Goal: Feedback & Contribution: Contribute content

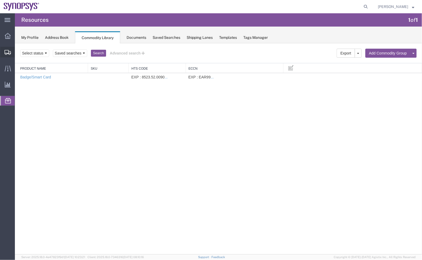
click at [0, 0] on span "Shipment Manager" at bounding box center [0, 0] width 0 height 0
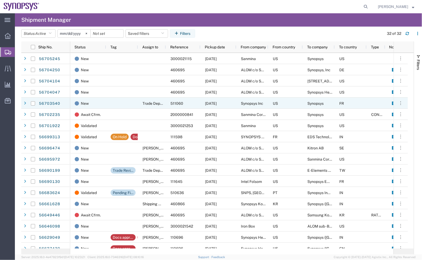
click at [60, 105] on div "56703540" at bounding box center [54, 102] width 32 height 11
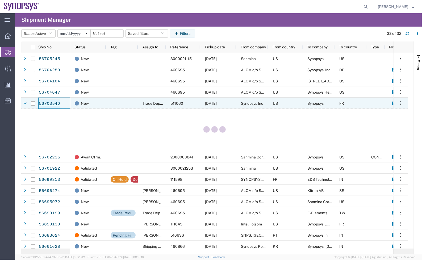
click at [57, 104] on link "56703540" at bounding box center [50, 103] width 22 height 9
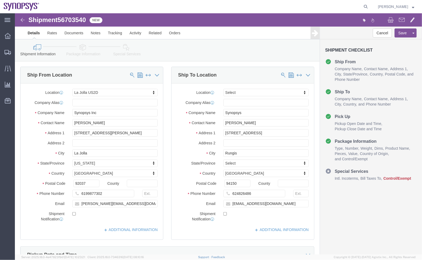
select select "63192"
select select
click link "Package Information"
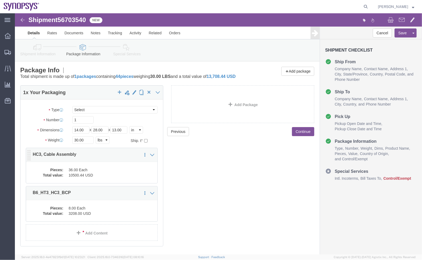
click p "HC3, Cable Assembly"
click div "Pieces: 36.00 Each Total value: 10500.44 USD"
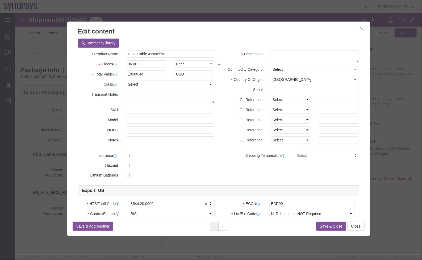
click h3 "Edit content"
click icon "button"
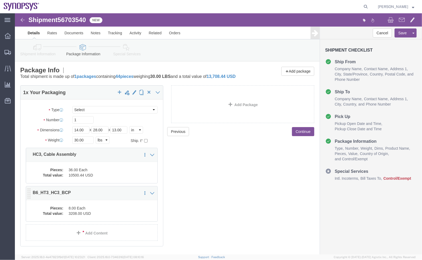
click dd "8.00 Each"
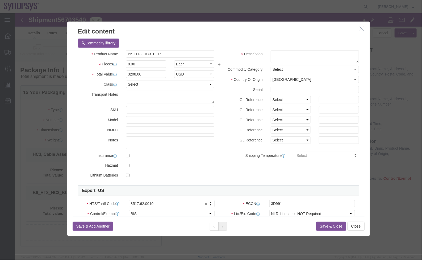
scroll to position [73, 0]
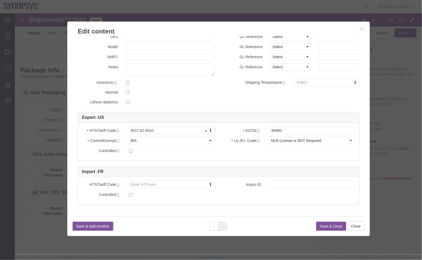
click icon "button"
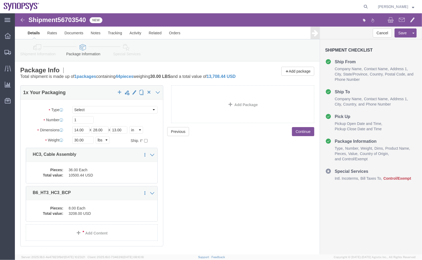
scroll to position [0, 0]
click icon
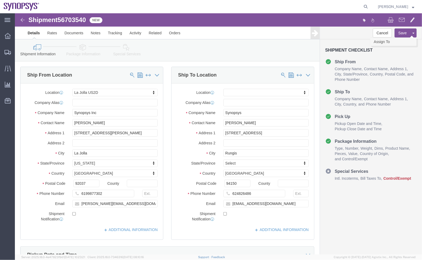
click link "Assign To"
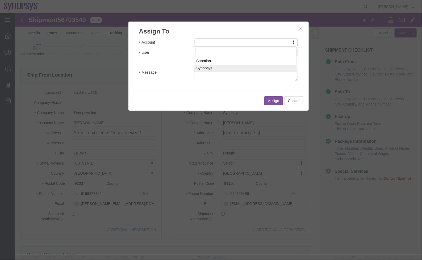
select select "117156"
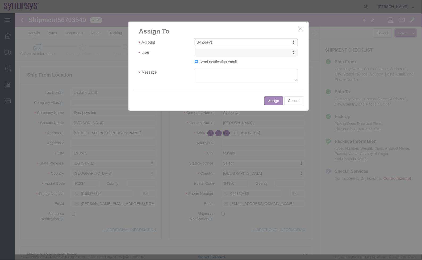
select select
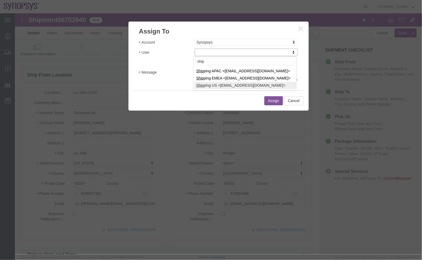
type input "ship"
select select "100122"
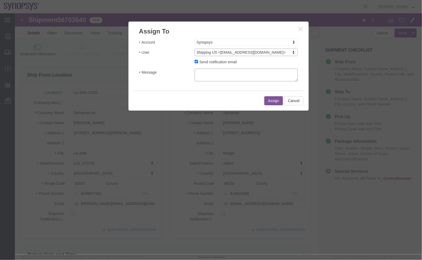
click textarea "Message"
type textarea "a"
click button "Assign"
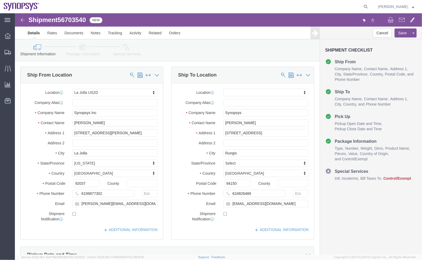
click link "Package Information"
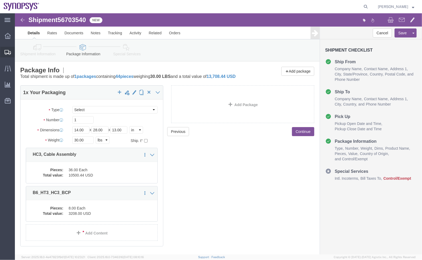
drag, startPoint x: 23, startPoint y: 58, endPoint x: 32, endPoint y: 58, distance: 9.8
click at [0, 0] on span "Shipment Manager" at bounding box center [0, 0] width 0 height 0
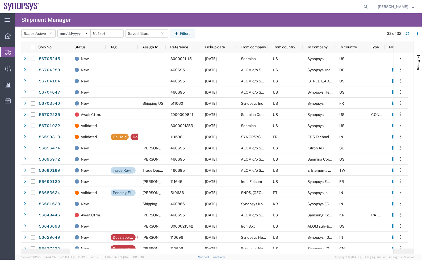
click at [251, 9] on agx-global-search at bounding box center [285, 6] width 170 height 13
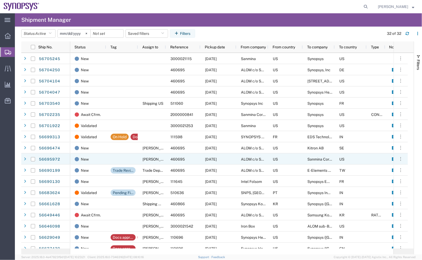
scroll to position [40, 0]
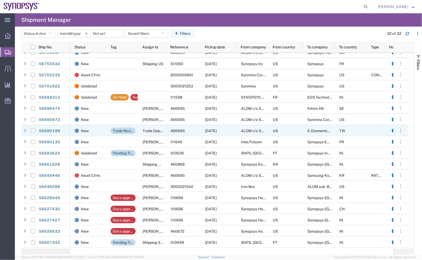
click at [120, 130] on div "Trade Review" at bounding box center [123, 131] width 21 height 6
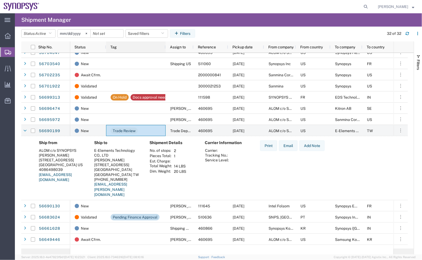
drag, startPoint x: 137, startPoint y: 46, endPoint x: 164, endPoint y: 43, distance: 27.8
click at [164, 43] on div at bounding box center [165, 46] width 2 height 11
click at [46, 129] on link "56690199" at bounding box center [50, 131] width 22 height 9
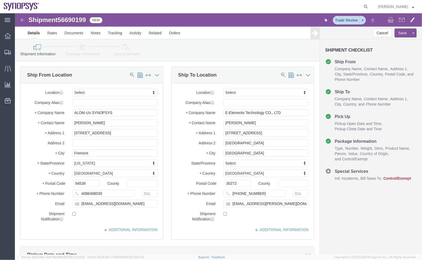
select select
click link "Package Information"
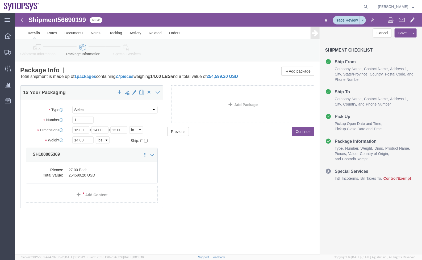
click dd "27.00 Each"
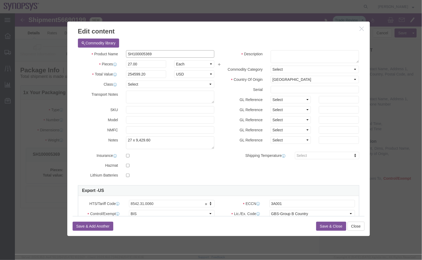
drag, startPoint x: 160, startPoint y: 40, endPoint x: 71, endPoint y: 31, distance: 89.7
click div "Commodity library Product Name SH100005369 Pieces 27.00 Select Bag Barrels 100B…"
click div "Product Name SH100005369 Pieces 27.00 Select Bag Barrels 100Board Feet Bottle B…"
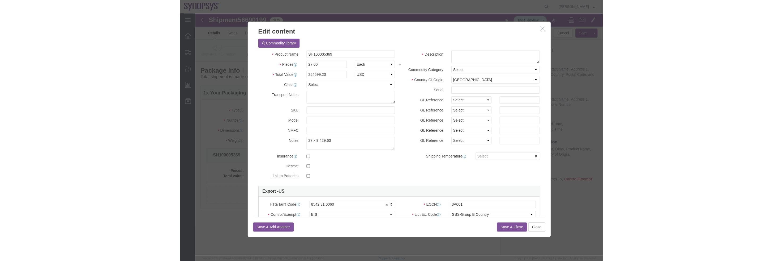
scroll to position [40, 0]
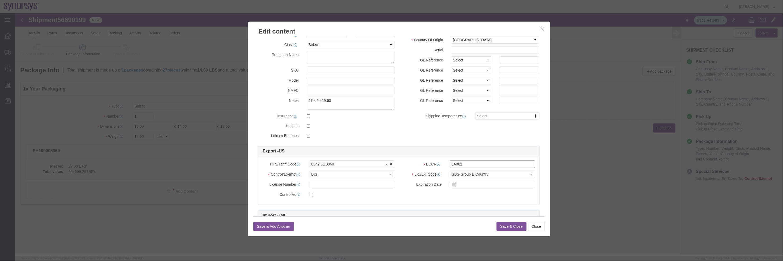
drag, startPoint x: 455, startPoint y: 149, endPoint x: 406, endPoint y: 143, distance: 49.3
click div "HTS/Tariff Code 8542.31.0060 8542.31.0060 ECCN 3A001 Control/Exempt Select ATF …"
click button "Save & Close"
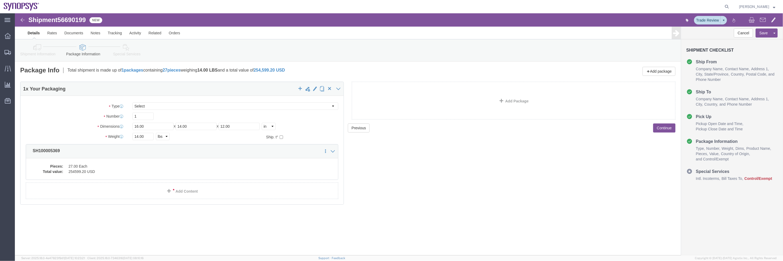
click icon
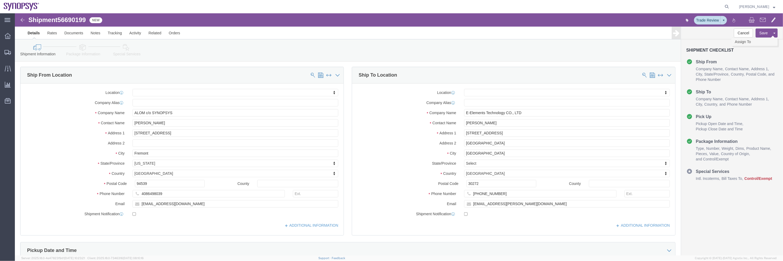
click link "Assign To"
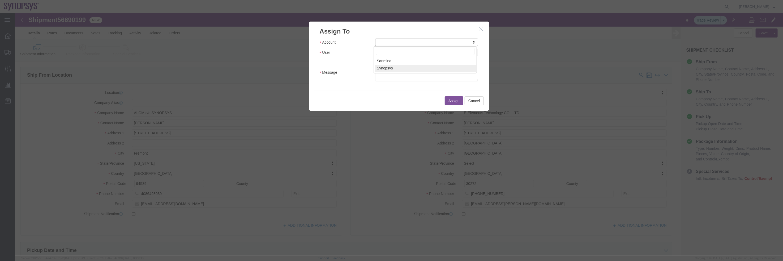
select select "117156"
select select
drag, startPoint x: 414, startPoint y: 55, endPoint x: 400, endPoint y: 41, distance: 19.7
click icon "button"
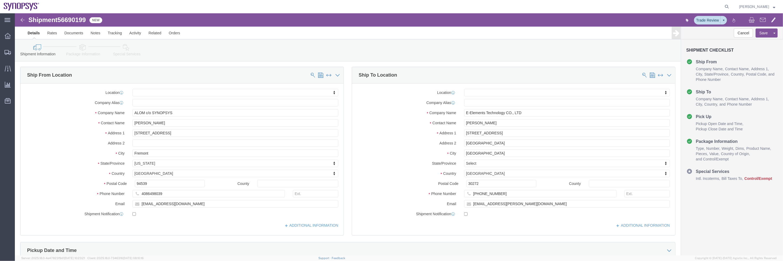
drag, startPoint x: 45, startPoint y: 37, endPoint x: 49, endPoint y: 37, distance: 4.3
click li "Shipment Information"
click link "Package Information"
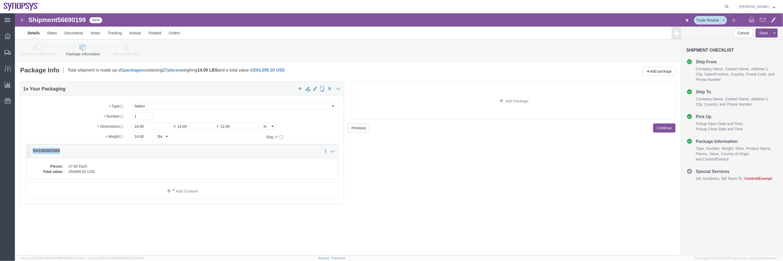
drag, startPoint x: 49, startPoint y: 139, endPoint x: 18, endPoint y: 138, distance: 30.3
click p "SH100005369"
copy p "SH100005369"
click dd "254599.20 USD"
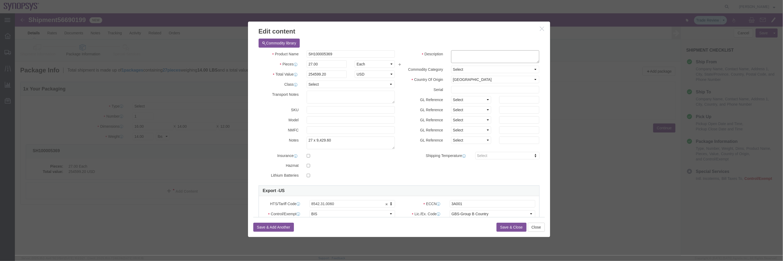
click textarea
paste textarea "Versal Premium XCVP1902 -2MSE VSVA6865,"
type textarea "Versal Premium XCVP1902 -2MSE VSVA6865,"
click button "Save & Close"
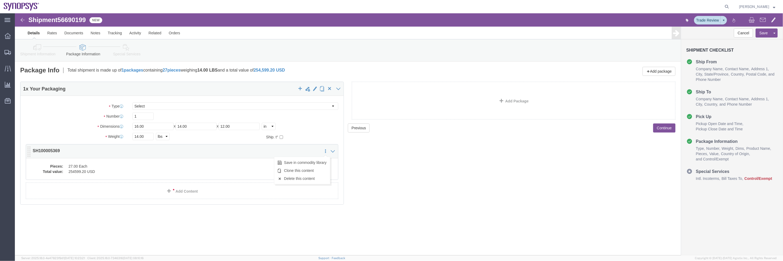
click icon
click div "Pieces: 27.00 Each Total value: 254599.20 USD"
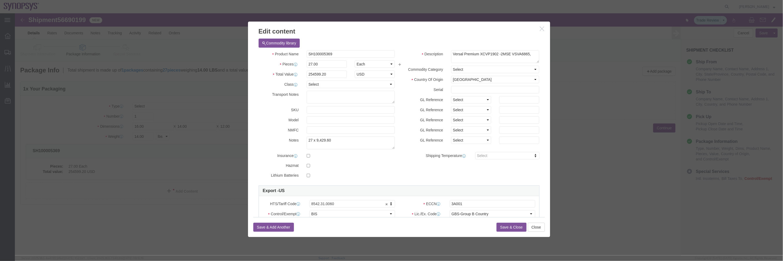
click icon "button"
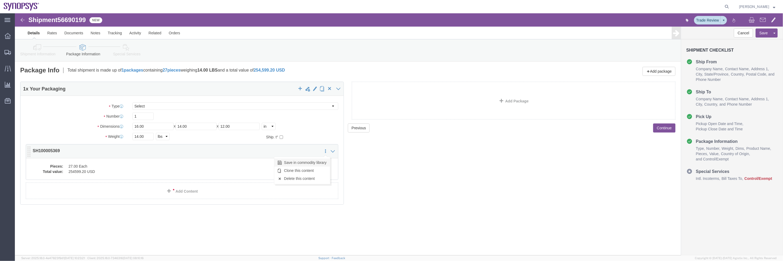
click link "Save in commodity library"
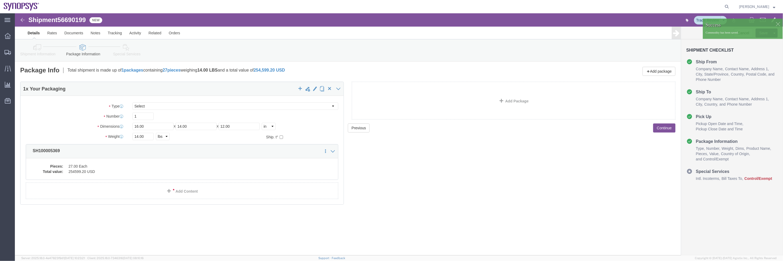
click link "Shipment Information"
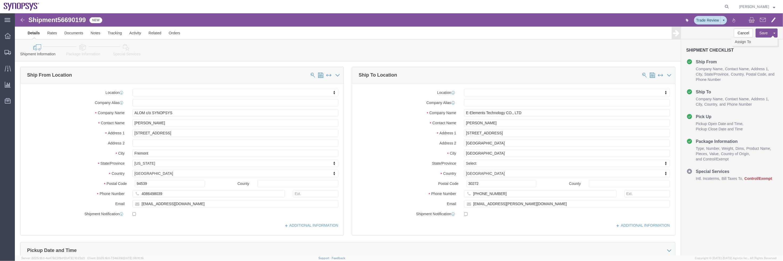
click link "Assign To"
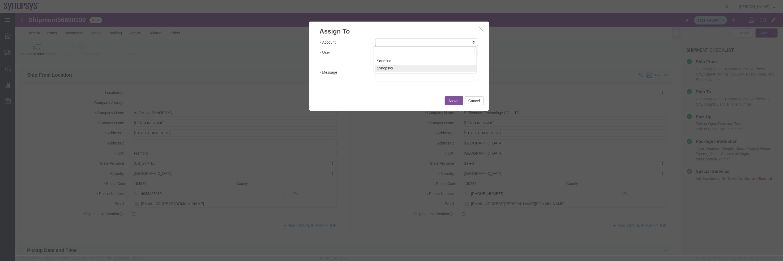
select select "117156"
select select
type input "ship"
select select "100122"
click div "Account Synopsys Account Sanmina Synopsys User Shipping US <[EMAIL_ADDRESS][DOM…"
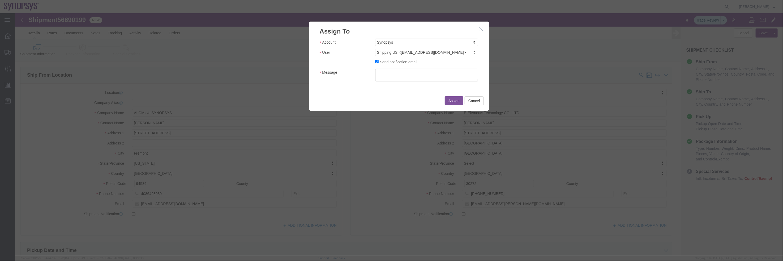
click textarea "Message"
type textarea "a"
click button "Assign"
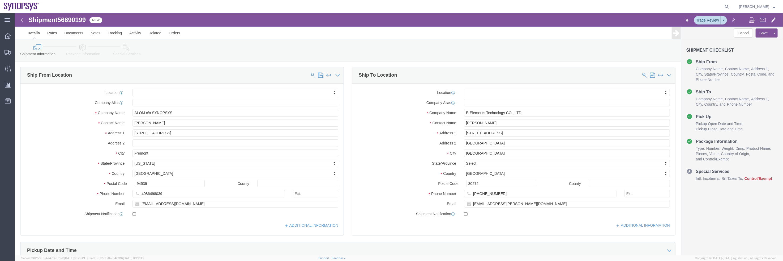
click div "Please fix the following errors Ship From Location Location My Profile Location…"
click at [0, 0] on span "Commodity Library" at bounding box center [0, 0] width 0 height 0
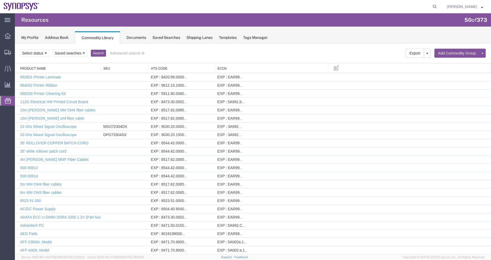
drag, startPoint x: 180, startPoint y: 55, endPoint x: 175, endPoint y: 55, distance: 5.3
click at [180, 55] on div "Select status Active All Inactive Saved searches Name Search Advanced search" at bounding box center [252, 53] width 465 height 9
click at [421, 62] on link "Add Commodity" at bounding box center [462, 62] width 46 height 8
select select
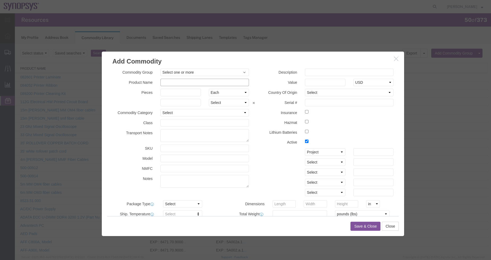
click at [201, 84] on input "text" at bounding box center [204, 82] width 88 height 7
paste input "SH100005286"
type input "SH100005286"
click at [309, 78] on div "Description Value Select USD JPY GBP CAD EUR Country Of Origin Select [GEOGRAPH…" at bounding box center [325, 134] width 145 height 130
click at [317, 73] on input "text" at bounding box center [349, 72] width 88 height 7
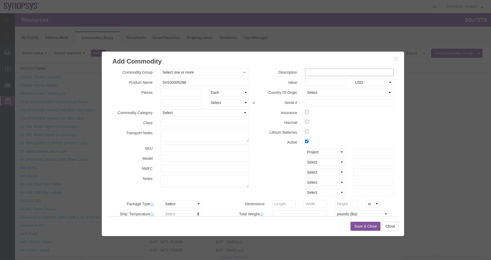
paste input "B6 Debug Panel PCBA"
type input "B6 Debug Panel PCBA"
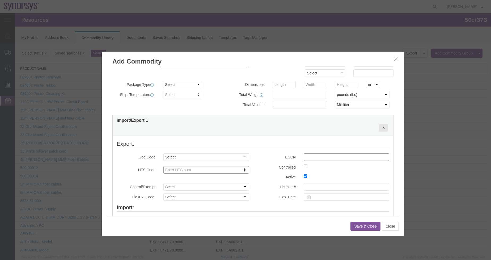
click at [310, 157] on input "text" at bounding box center [347, 156] width 86 height 7
paste input "3D991"
type input "3D991"
click at [208, 158] on select "Select COUNTRY REGION" at bounding box center [206, 156] width 86 height 7
select select "COUNTRY"
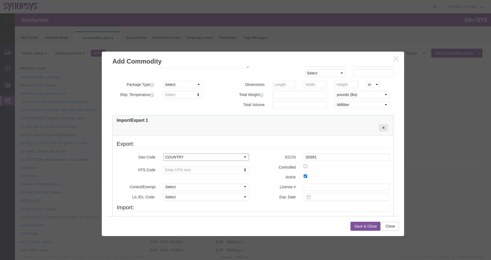
click at [163, 153] on select "Select COUNTRY REGION" at bounding box center [206, 156] width 86 height 7
click at [211, 168] on select "Select [GEOGRAPHIC_DATA] [GEOGRAPHIC_DATA] [GEOGRAPHIC_DATA] [GEOGRAPHIC_DATA] …" at bounding box center [206, 166] width 86 height 7
select select "US"
click at [163, 163] on select "Select [GEOGRAPHIC_DATA] [GEOGRAPHIC_DATA] [GEOGRAPHIC_DATA] [GEOGRAPHIC_DATA] …" at bounding box center [206, 166] width 86 height 7
paste input "8473.30.0002"
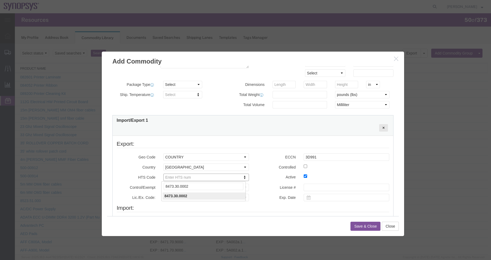
type input "8473.30.0002"
click at [205, 190] on select "Select ATF BIS DEA EPA FDA FTR ITAR OFAC Other (OPA)" at bounding box center [206, 187] width 86 height 7
select select "BIS"
click at [163, 184] on select "Select ATF BIS DEA EPA FDA FTR ITAR OFAC Other (OPA)" at bounding box center [206, 187] width 86 height 7
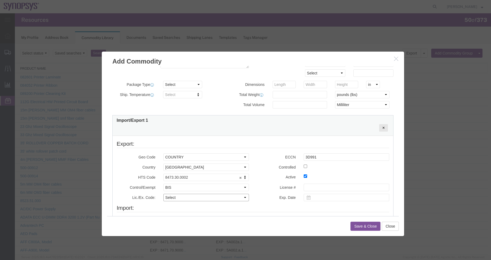
click at [198, 196] on select "Select AGR-Agricultural APP-Computers APR-Additional Permissive Exports AVS-Air…" at bounding box center [206, 197] width 86 height 7
select select "NLR"
click at [163, 194] on select "Select AGR-Agricultural APP-Computers APR-Additional Permissive Exports AVS-Air…" at bounding box center [206, 197] width 86 height 7
drag, startPoint x: 311, startPoint y: 198, endPoint x: 288, endPoint y: 159, distance: 45.1
click at [311, 198] on div "Control/Exempt Select ATF BIS DEA EPA FDA FTR ITAR OFAC Other (OPA) Select ATF …" at bounding box center [253, 194] width 281 height 20
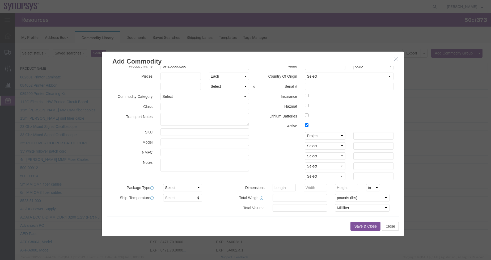
scroll to position [0, 0]
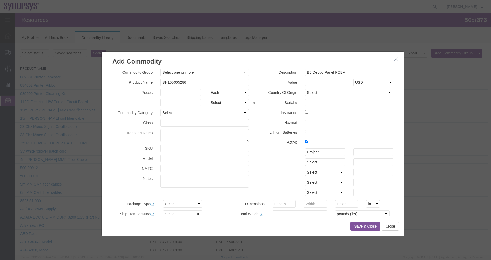
click at [354, 226] on button "Save & Close" at bounding box center [365, 226] width 30 height 9
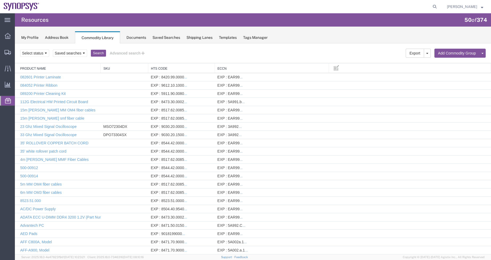
click at [421, 33] on div "My Profile Address Book Commodity Library Documents Saved Searches Shipping Lan…" at bounding box center [253, 35] width 476 height 17
click at [421, 60] on link "Add Commodity" at bounding box center [462, 62] width 46 height 8
select select
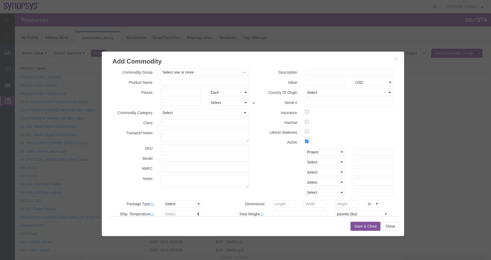
click at [188, 86] on div "Commodity Group Select one or more COMMODITY GROUP COMMODITY GROUP Product Name…" at bounding box center [180, 130] width 145 height 122
click at [191, 83] on input "text" at bounding box center [204, 82] width 88 height 7
paste input "SH100005204"
type input "SH100005204"
click at [351, 75] on input "text" at bounding box center [349, 72] width 88 height 7
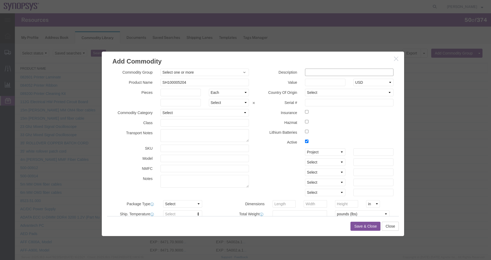
click at [325, 74] on input "text" at bounding box center [349, 72] width 88 height 7
paste input "B6 Back Panel Board PCBA"
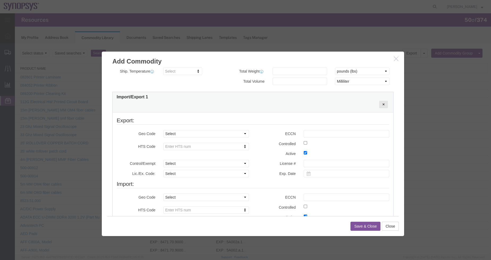
scroll to position [159, 0]
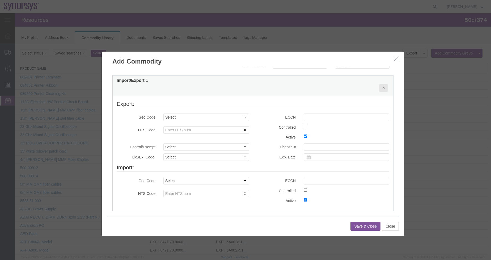
type input "B6 Back Panel Board PCBA"
click at [192, 116] on select "Select COUNTRY REGION" at bounding box center [206, 116] width 86 height 7
select select "COUNTRY"
click at [163, 113] on select "Select COUNTRY REGION" at bounding box center [206, 116] width 86 height 7
click at [191, 127] on select "Select [GEOGRAPHIC_DATA] [GEOGRAPHIC_DATA] [GEOGRAPHIC_DATA] [GEOGRAPHIC_DATA] …" at bounding box center [206, 127] width 86 height 7
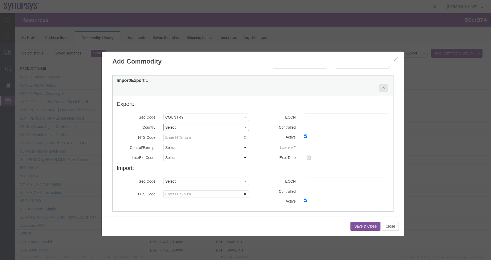
select select "US"
click at [163, 124] on select "Select [GEOGRAPHIC_DATA] [GEOGRAPHIC_DATA] [GEOGRAPHIC_DATA] [GEOGRAPHIC_DATA] …" at bounding box center [206, 127] width 86 height 7
type input "8473.30.0002"
click at [214, 147] on select "Select ATF BIS DEA EPA FDA FTR ITAR OFAC Other (OPA)" at bounding box center [206, 147] width 86 height 7
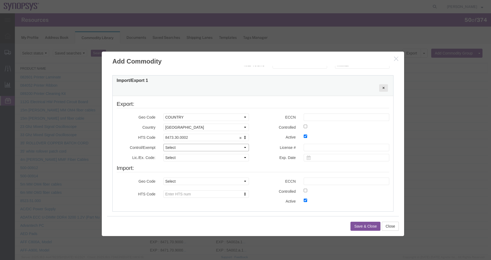
select select "BIS"
click at [163, 144] on select "Select ATF BIS DEA EPA FDA FTR ITAR OFAC Other (OPA)" at bounding box center [206, 147] width 86 height 7
click at [203, 159] on select "Select AGR-Agricultural APP-Computers APR-Additional Permissive Exports AVS-Air…" at bounding box center [206, 157] width 86 height 7
select select "NLR"
click at [163, 154] on select "Select AGR-Agricultural APP-Computers APR-Additional Permissive Exports AVS-Air…" at bounding box center [206, 157] width 86 height 7
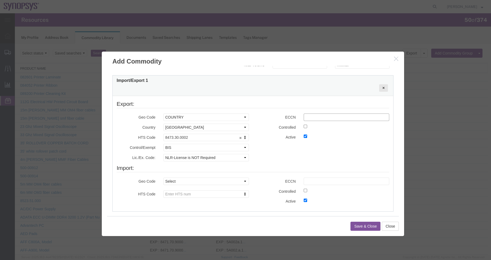
click at [309, 118] on input "text" at bounding box center [347, 116] width 86 height 7
paste input "3D991"
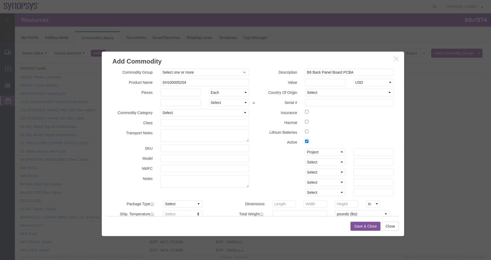
type input "3D991"
click at [347, 220] on div "Save & Close Close" at bounding box center [253, 226] width 292 height 20
click at [354, 228] on button "Save & Close" at bounding box center [365, 226] width 30 height 9
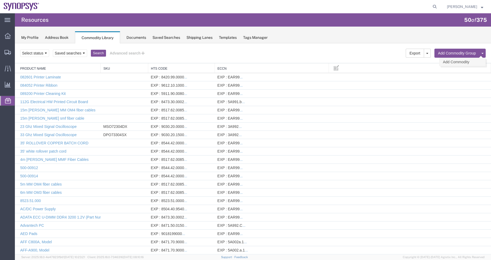
click at [421, 63] on link "Add Commodity" at bounding box center [462, 62] width 46 height 8
select select
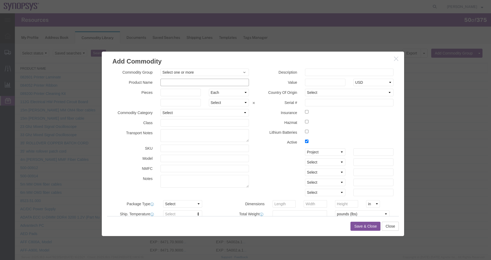
click at [191, 83] on input "text" at bounding box center [204, 82] width 88 height 7
paste input "SH100005324"
type input "SH100005324"
click at [334, 72] on input "text" at bounding box center [349, 72] width 88 height 7
paste input "B6 Power Input Board PCBA"
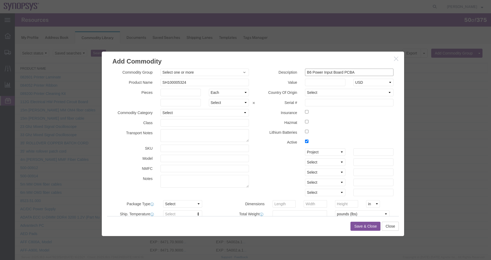
type input "B6 Power Input Board PCBA"
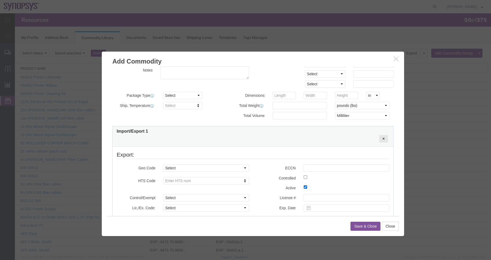
scroll to position [119, 0]
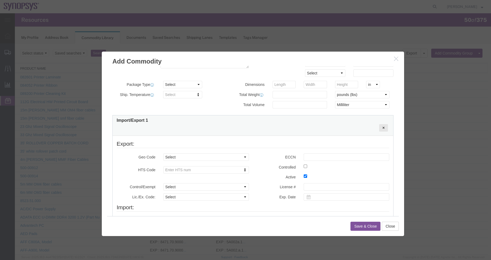
click at [324, 150] on fieldset "Export: Geo Code Select COUNTRY REGION Country Region Select [GEOGRAPHIC_DATA] …" at bounding box center [253, 171] width 273 height 63
click at [324, 157] on input "text" at bounding box center [347, 156] width 86 height 7
paste input "3D991"
type input "3D991"
type input "8473.30.0002"
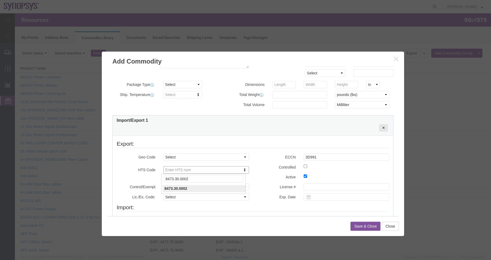
type input "8473.30.0002"
click at [215, 162] on div "Geo Code Select COUNTRY REGION Country Region Select [GEOGRAPHIC_DATA] [GEOGRAP…" at bounding box center [183, 164] width 140 height 23
click at [216, 159] on select "Select COUNTRY REGION" at bounding box center [206, 156] width 86 height 7
select select "COUNTRY"
click at [163, 153] on select "Select COUNTRY REGION" at bounding box center [206, 156] width 86 height 7
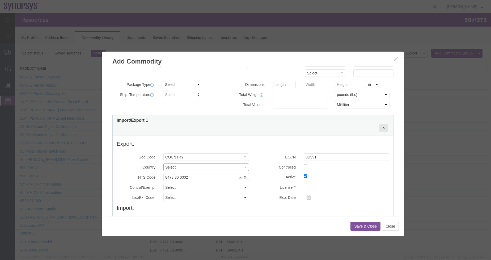
click at [196, 168] on select "Select [GEOGRAPHIC_DATA] [GEOGRAPHIC_DATA] [GEOGRAPHIC_DATA] [GEOGRAPHIC_DATA] …" at bounding box center [206, 166] width 86 height 7
select select "US"
click at [163, 163] on select "Select [GEOGRAPHIC_DATA] [GEOGRAPHIC_DATA] [GEOGRAPHIC_DATA] [GEOGRAPHIC_DATA] …" at bounding box center [206, 166] width 86 height 7
click at [228, 189] on select "Select ATF BIS DEA EPA FDA FTR ITAR OFAC Other (OPA)" at bounding box center [206, 187] width 86 height 7
select select "BIS"
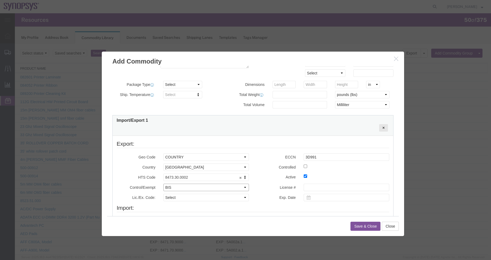
click at [163, 184] on select "Select ATF BIS DEA EPA FDA FTR ITAR OFAC Other (OPA)" at bounding box center [206, 187] width 86 height 7
click at [230, 196] on select "Select AGR-Agricultural APP-Computers APR-Additional Permissive Exports AVS-Air…" at bounding box center [206, 197] width 86 height 7
select select "NLR"
click at [163, 194] on select "Select AGR-Agricultural APP-Computers APR-Additional Permissive Exports AVS-Air…" at bounding box center [206, 197] width 86 height 7
click at [326, 194] on div "Control/Exempt Select ATF BIS DEA EPA FDA FTR ITAR OFAC Other (OPA) Select ATF …" at bounding box center [253, 194] width 281 height 20
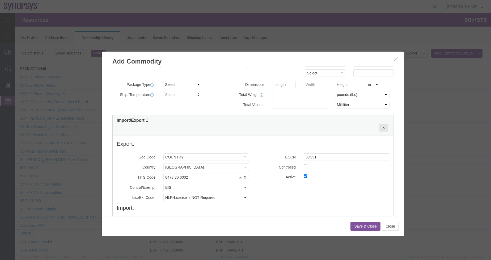
click at [367, 224] on button "Save & Close" at bounding box center [365, 226] width 30 height 9
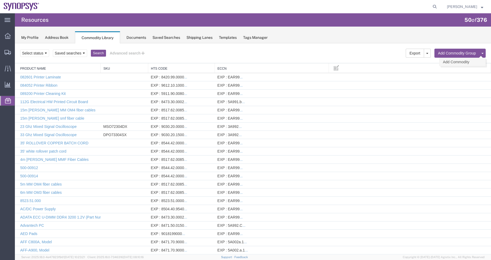
click at [421, 61] on link "Add Commodity" at bounding box center [462, 62] width 46 height 8
select select
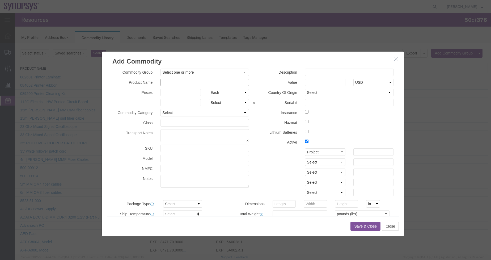
click at [181, 77] on div "Commodity Group Select one or more COMMODITY GROUP COMMODITY GROUP Product Name…" at bounding box center [180, 130] width 145 height 122
paste input "SH100005338"
type input "SH100005338"
click at [330, 75] on input "text" at bounding box center [349, 72] width 88 height 7
paste input "B6 Service USB Board PCBA"
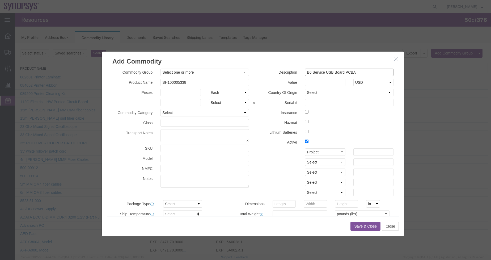
type input "B6 Service USB Board PCBA"
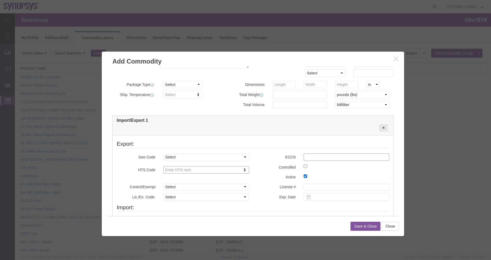
click at [352, 157] on input "text" at bounding box center [347, 156] width 86 height 7
paste input "3D991"
type input "3D991"
click at [260, 166] on label "Controlled" at bounding box center [276, 166] width 47 height 6
paste input "8473.30.0002"
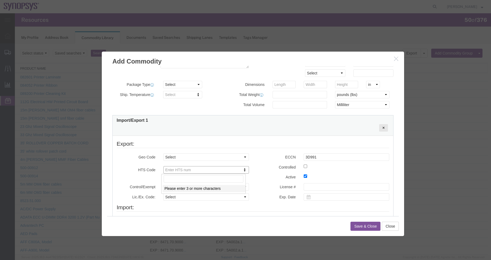
type input "8473.30.0002"
click at [224, 158] on select "Select COUNTRY REGION" at bounding box center [206, 156] width 86 height 7
select select "COUNTRY"
click at [163, 153] on select "Select COUNTRY REGION" at bounding box center [206, 156] width 86 height 7
click at [204, 167] on select "Select [GEOGRAPHIC_DATA] [GEOGRAPHIC_DATA] [GEOGRAPHIC_DATA] [GEOGRAPHIC_DATA] …" at bounding box center [206, 166] width 86 height 7
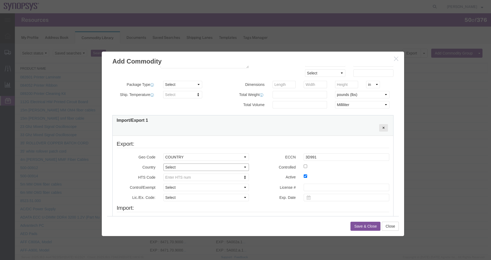
select select "US"
click at [163, 163] on select "Select [GEOGRAPHIC_DATA] [GEOGRAPHIC_DATA] [GEOGRAPHIC_DATA] [GEOGRAPHIC_DATA] …" at bounding box center [206, 166] width 86 height 7
paste input "8473.30.0002"
type input "8473.30.0002"
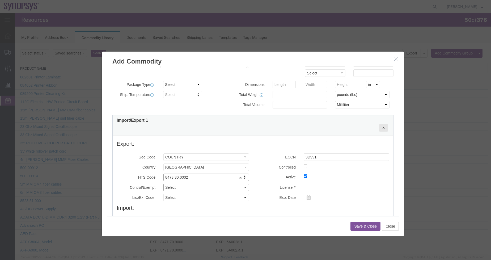
click at [207, 187] on select "Select ATF BIS DEA EPA FDA FTR ITAR OFAC Other (OPA)" at bounding box center [206, 187] width 86 height 7
select select "BIS"
click at [163, 184] on select "Select ATF BIS DEA EPA FDA FTR ITAR OFAC Other (OPA)" at bounding box center [206, 187] width 86 height 7
click at [205, 202] on div "Control/Exempt Select ATF BIS DEA EPA FDA FTR ITAR OFAC Other (OPA) Select ATF …" at bounding box center [183, 194] width 140 height 20
click at [206, 198] on select "Select AGR-Agricultural APP-Computers APR-Additional Permissive Exports AVS-Air…" at bounding box center [206, 197] width 86 height 7
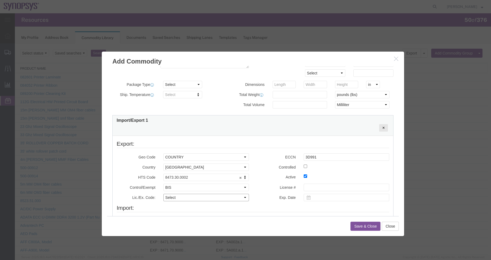
select select "NLR"
click at [163, 194] on select "Select AGR-Agricultural APP-Computers APR-Additional Permissive Exports AVS-Air…" at bounding box center [206, 197] width 86 height 7
click at [265, 185] on div "Control/Exempt Select ATF BIS DEA EPA FDA FTR ITAR OFAC Other (OPA) Select ATF …" at bounding box center [253, 194] width 281 height 20
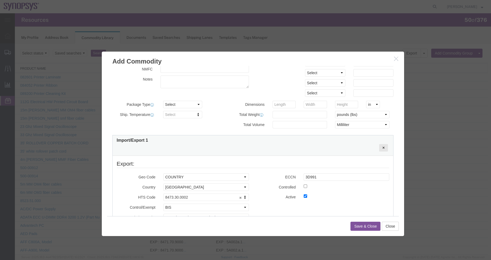
scroll to position [181, 0]
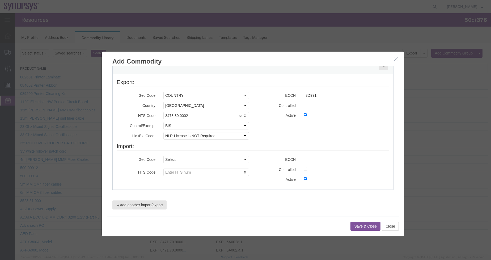
click at [364, 223] on button "Save & Close" at bounding box center [365, 226] width 30 height 9
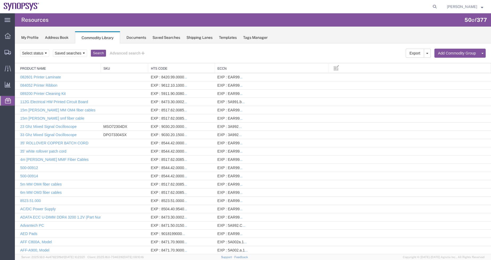
click at [15, 43] on link "Add Commodity" at bounding box center [15, 43] width 0 height 0
select select
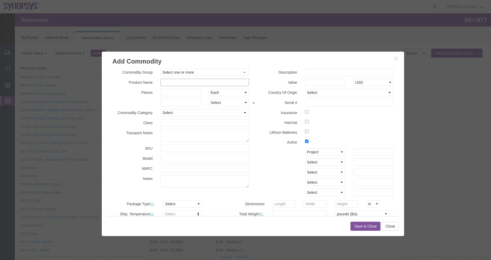
click at [204, 83] on input "text" at bounding box center [204, 82] width 88 height 7
paste input "SH100005451"
type input "SH100005451"
click at [362, 71] on input "text" at bounding box center [349, 72] width 88 height 7
paste input "B6 CO HT3 CON PCBA"
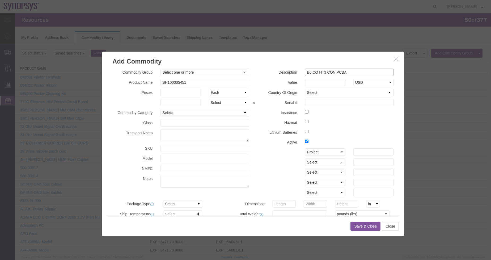
type input "B6 CO HT3 CON PCBA"
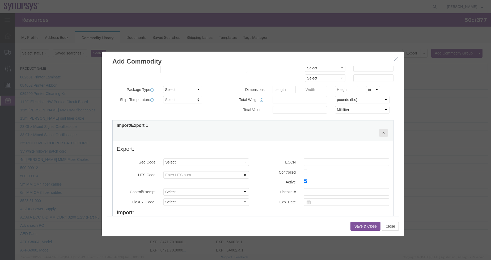
scroll to position [181, 0]
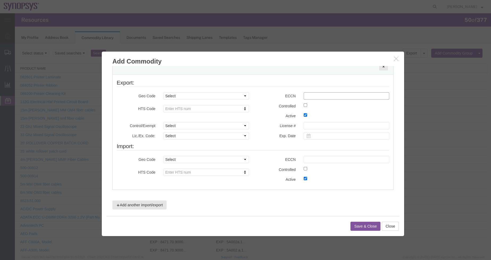
click at [333, 98] on input "text" at bounding box center [347, 95] width 86 height 7
paste input "3D991"
type input "3D991"
click at [256, 122] on label "License #" at bounding box center [276, 125] width 47 height 6
click at [189, 95] on select "Select COUNTRY REGION" at bounding box center [206, 95] width 86 height 7
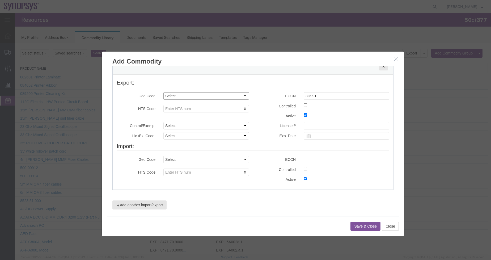
select select "COUNTRY"
click at [163, 92] on select "Select COUNTRY REGION" at bounding box center [206, 95] width 86 height 7
drag, startPoint x: 194, startPoint y: 102, endPoint x: 196, endPoint y: 105, distance: 3.3
click at [194, 102] on select "Select [GEOGRAPHIC_DATA] [GEOGRAPHIC_DATA] [GEOGRAPHIC_DATA] [GEOGRAPHIC_DATA] …" at bounding box center [206, 105] width 86 height 7
select select "US"
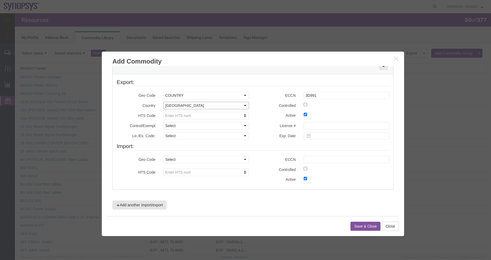
click at [163, 102] on select "Select [GEOGRAPHIC_DATA] [GEOGRAPHIC_DATA] [GEOGRAPHIC_DATA] [GEOGRAPHIC_DATA] …" at bounding box center [206, 105] width 86 height 7
click at [258, 139] on div "Exp. Date" at bounding box center [323, 135] width 140 height 7
click at [201, 124] on input "text" at bounding box center [204, 124] width 80 height 7
paste input "8473.30.0002"
type input "8473.30.0002"
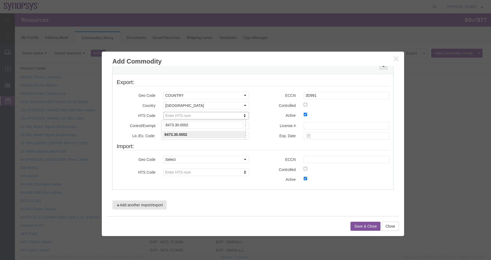
type input "8473.30.0002"
click at [270, 139] on div "License # Exp. Date" at bounding box center [323, 132] width 140 height 20
click at [221, 126] on select "Select ATF BIS DEA EPA FDA FTR ITAR OFAC Other (OPA)" at bounding box center [206, 125] width 86 height 7
select select "BIS"
click at [163, 122] on select "Select ATF BIS DEA EPA FDA FTR ITAR OFAC Other (OPA)" at bounding box center [206, 125] width 86 height 7
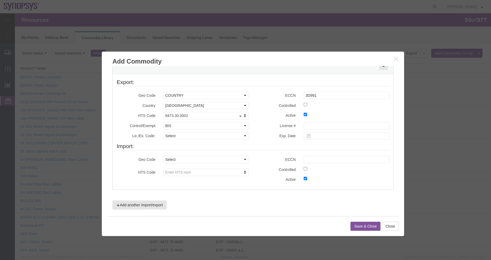
click at [262, 139] on div "Exp. Date" at bounding box center [323, 135] width 140 height 7
click at [230, 137] on select "Select AGR-Agricultural APP-Computers APR-Additional Permissive Exports AVS-Air…" at bounding box center [206, 135] width 86 height 7
select select "NLR"
click at [163, 132] on select "Select AGR-Agricultural APP-Computers APR-Additional Permissive Exports AVS-Air…" at bounding box center [206, 135] width 86 height 7
click at [270, 136] on div "Control/Exempt Select ATF BIS DEA EPA FDA FTR ITAR OFAC Other (OPA) Select ATF …" at bounding box center [253, 132] width 281 height 20
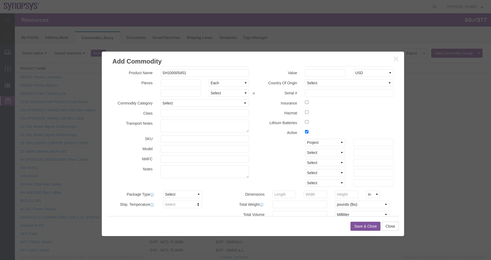
scroll to position [0, 0]
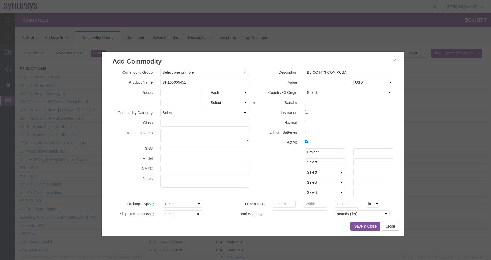
click at [360, 225] on button "Save & Close" at bounding box center [365, 226] width 30 height 9
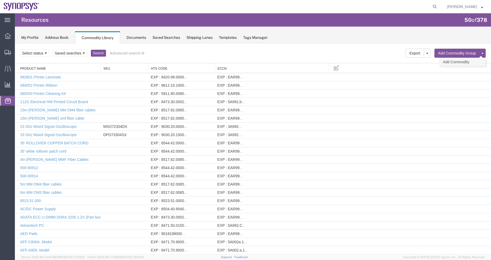
click at [421, 61] on link "Add Commodity" at bounding box center [462, 62] width 46 height 8
select select
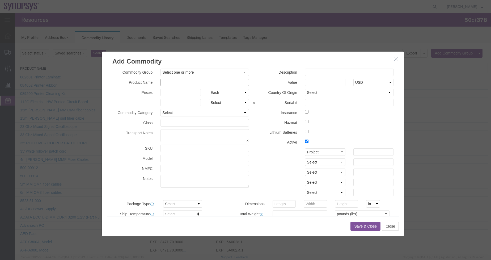
click at [200, 82] on input "text" at bounding box center [204, 82] width 88 height 7
paste input "SH100007728"
type input "SH100007728"
click at [321, 72] on input "text" at bounding box center [349, 72] width 88 height 7
paste input "Broadcast Hub FPGA PCB"
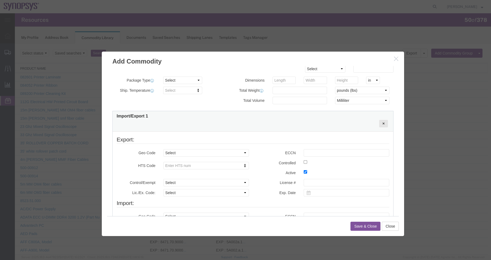
scroll to position [101, 0]
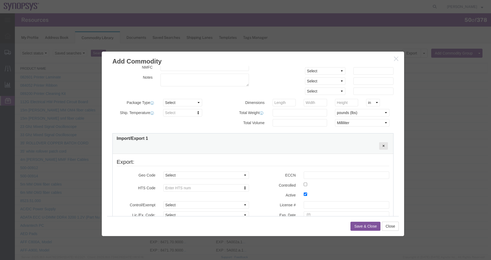
type input "Broadcast Hub FPGA PCB"
click at [196, 176] on select "Select COUNTRY REGION" at bounding box center [206, 174] width 86 height 7
select select "COUNTRY"
click at [163, 171] on select "Select COUNTRY REGION" at bounding box center [206, 174] width 86 height 7
click at [189, 182] on select "Select [GEOGRAPHIC_DATA] [GEOGRAPHIC_DATA] [GEOGRAPHIC_DATA] [GEOGRAPHIC_DATA] …" at bounding box center [206, 184] width 86 height 7
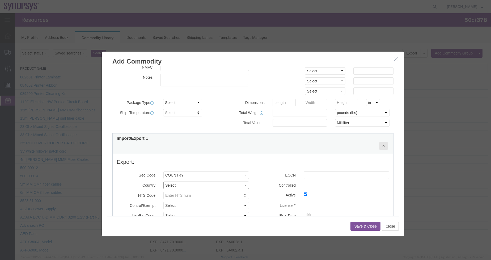
select select "US"
click at [163, 181] on select "Select [GEOGRAPHIC_DATA] [GEOGRAPHIC_DATA] [GEOGRAPHIC_DATA] [GEOGRAPHIC_DATA] …" at bounding box center [206, 184] width 86 height 7
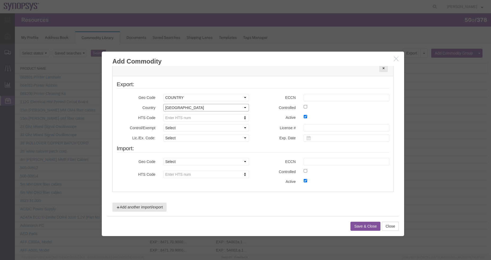
scroll to position [181, 0]
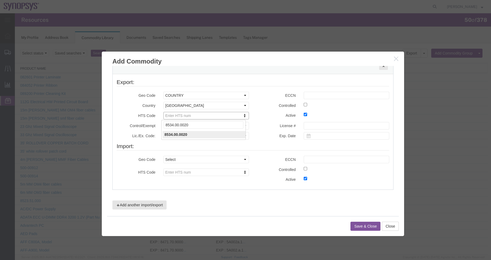
type input "8534.00.0020"
click at [222, 125] on select "Select ATF BIS DEA EPA FDA FTR ITAR OFAC Other (OPA)" at bounding box center [206, 125] width 86 height 7
select select "BIS"
click at [163, 122] on select "Select ATF BIS DEA EPA FDA FTR ITAR OFAC Other (OPA)" at bounding box center [206, 125] width 86 height 7
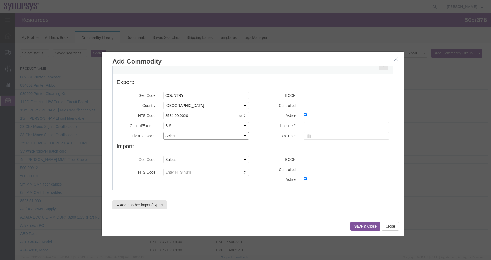
click at [218, 137] on select "Select AGR-Agricultural APP-Computers APR-Additional Permissive Exports AVS-Air…" at bounding box center [206, 135] width 86 height 7
select select "NLR"
click at [163, 132] on select "Select AGR-Agricultural APP-Computers APR-Additional Permissive Exports AVS-Air…" at bounding box center [206, 135] width 86 height 7
click at [337, 160] on input "text" at bounding box center [347, 159] width 86 height 7
paste input "3D991"
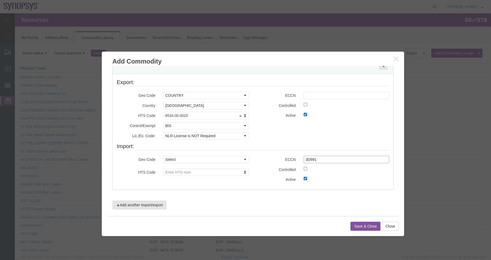
type input "3D991"
click at [329, 94] on input "text" at bounding box center [347, 95] width 86 height 7
paste input "3D991"
type input "3D991"
drag, startPoint x: 337, startPoint y: 163, endPoint x: 307, endPoint y: 162, distance: 30.3
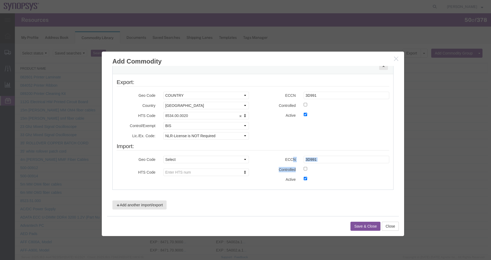
click at [289, 159] on div "ECCN 3D991 Controlled Active" at bounding box center [323, 171] width 140 height 30
click at [318, 159] on input "3D991" at bounding box center [347, 159] width 86 height 7
drag, startPoint x: 330, startPoint y: 159, endPoint x: 270, endPoint y: 156, distance: 60.4
click at [270, 155] on fieldset "Import: Geo Code Select COUNTRY REGION Country Region Select [GEOGRAPHIC_DATA] …" at bounding box center [253, 163] width 273 height 43
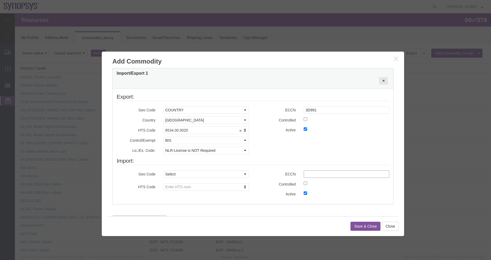
scroll to position [181, 0]
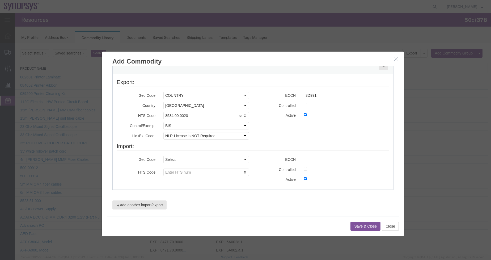
click at [357, 227] on button "Save & Close" at bounding box center [365, 226] width 30 height 9
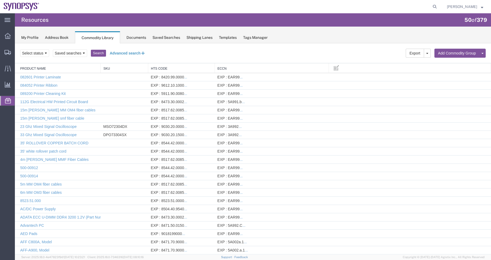
click at [126, 51] on button "Advanced search" at bounding box center [127, 53] width 43 height 9
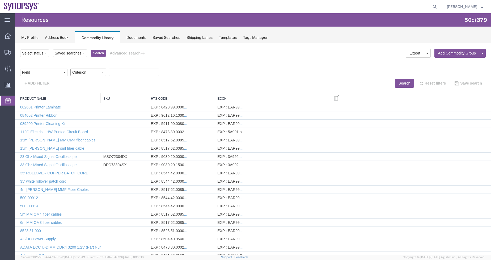
click at [85, 75] on select "Criterion" at bounding box center [88, 72] width 36 height 7
click at [50, 75] on select "Field Class Commodity Category Commodity Group Commodity Quantity Commodity Val…" at bounding box center [44, 72] width 48 height 7
select select "productName"
click at [20, 69] on select "Field Class Commodity Category Commodity Group Commodity Quantity Commodity Val…" at bounding box center [44, 72] width 48 height 7
click at [85, 52] on select "Saved searches Name" at bounding box center [70, 52] width 34 height 7
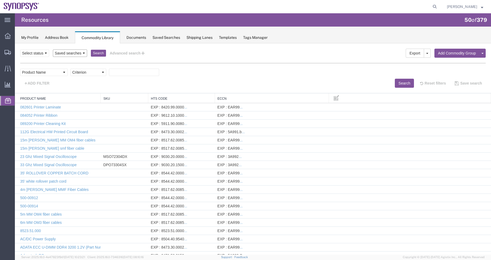
select select "Name"
click at [53, 49] on select "Saved searches Name" at bounding box center [70, 52] width 34 height 7
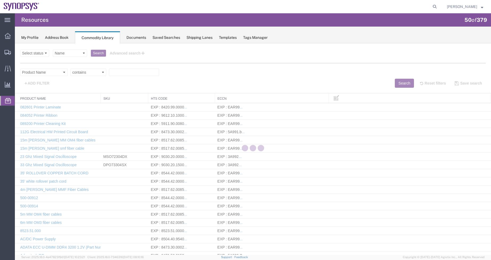
click at [134, 76] on div at bounding box center [253, 148] width 476 height 211
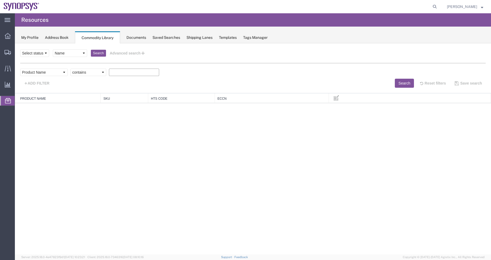
click at [138, 72] on input "text" at bounding box center [134, 72] width 50 height 7
paste input "SH100004798"
type input "SH100004798"
click at [403, 82] on button "Search" at bounding box center [404, 83] width 19 height 9
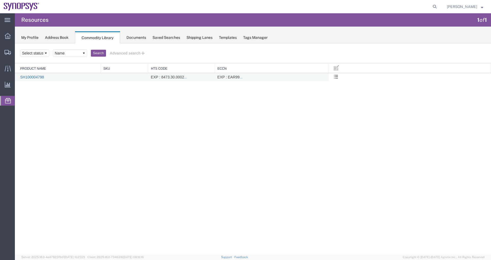
click at [38, 76] on link "SH100004798" at bounding box center [32, 77] width 24 height 4
select select
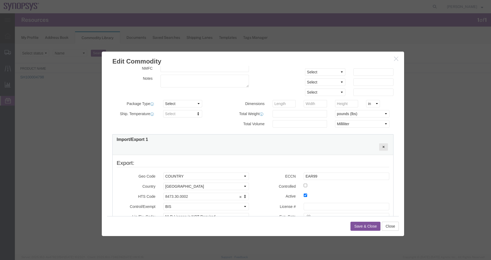
scroll to position [159, 0]
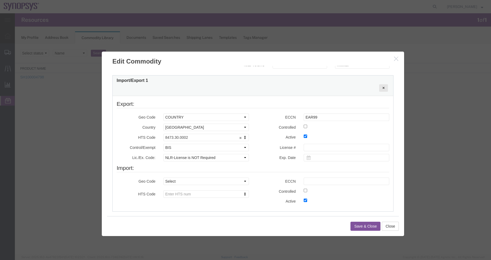
click at [397, 60] on icon "button" at bounding box center [396, 58] width 4 height 5
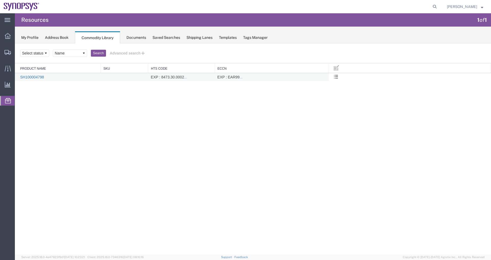
click at [40, 75] on link "SH100004798" at bounding box center [32, 77] width 24 height 4
select select
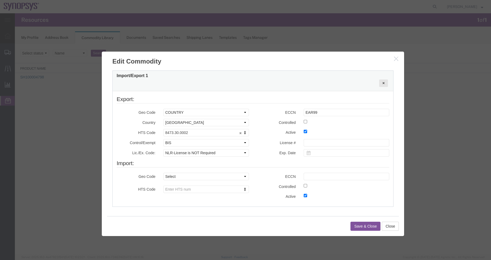
scroll to position [181, 0]
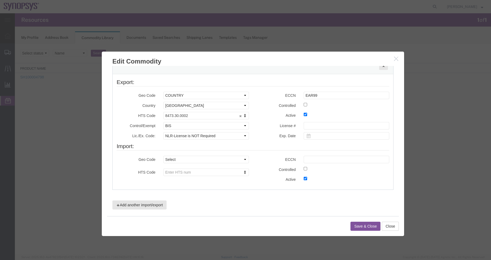
click at [395, 58] on icon "button" at bounding box center [396, 58] width 4 height 5
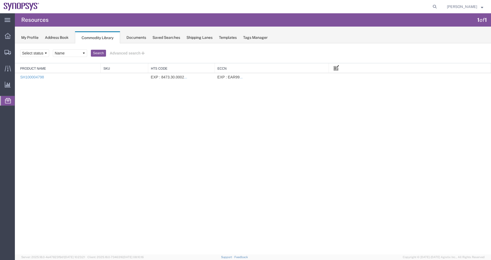
click at [336, 67] on span at bounding box center [336, 68] width 5 height 6
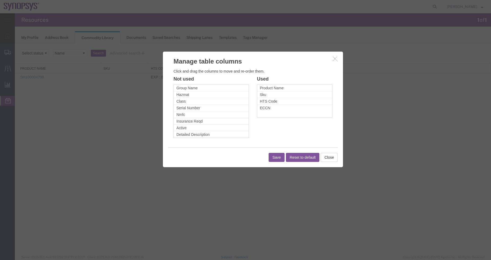
click at [336, 57] on icon "button" at bounding box center [335, 58] width 4 height 5
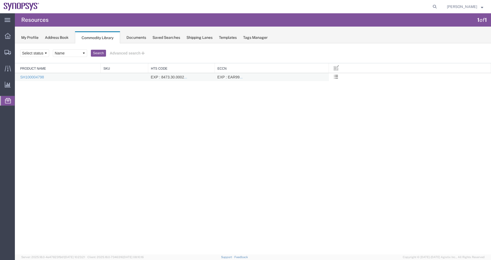
click at [33, 74] on td "SH100004798" at bounding box center [58, 77] width 86 height 8
click at [35, 77] on link "SH100004798" at bounding box center [32, 77] width 24 height 4
select select
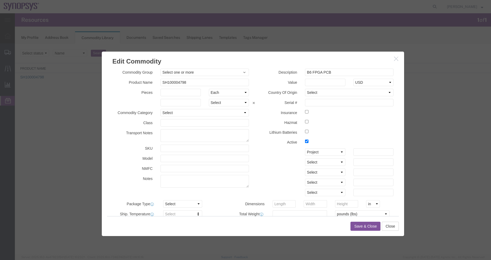
scroll to position [159, 0]
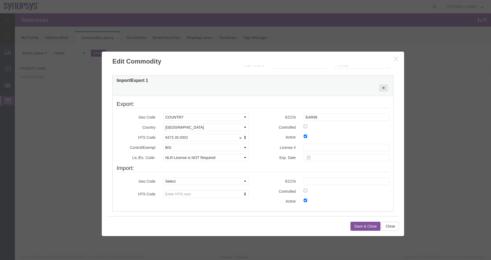
click at [393, 59] on h3 "Edit Commodity" at bounding box center [253, 59] width 302 height 14
click at [396, 60] on icon "button" at bounding box center [396, 58] width 4 height 5
